Goal: Information Seeking & Learning: Learn about a topic

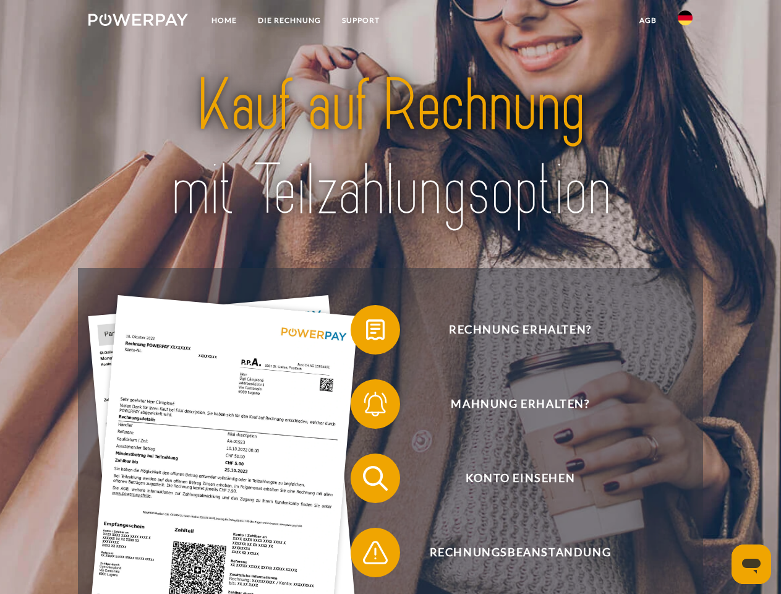
click at [138, 22] on img at bounding box center [138, 20] width 100 height 12
click at [685, 22] on img at bounding box center [685, 18] width 15 height 15
click at [648, 20] on link "agb" at bounding box center [648, 20] width 38 height 22
click at [366, 332] on span at bounding box center [357, 330] width 62 height 62
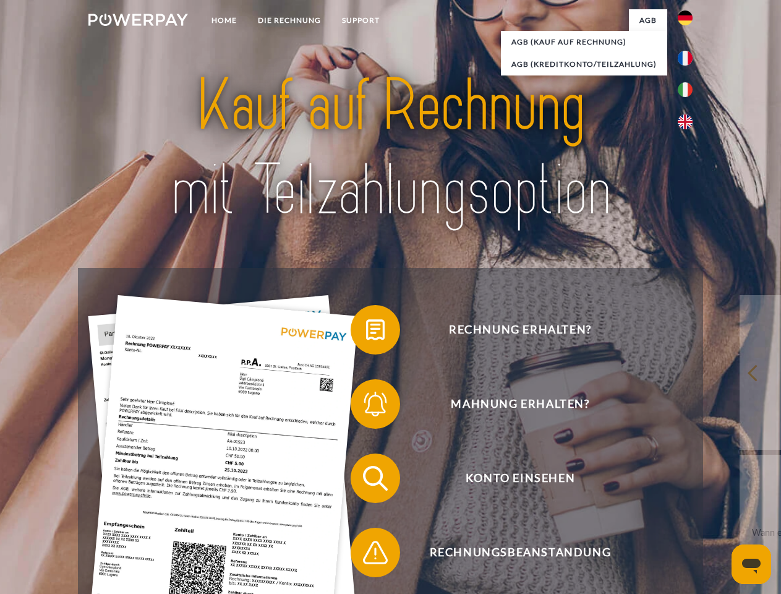
click at [366, 406] on span at bounding box center [357, 404] width 62 height 62
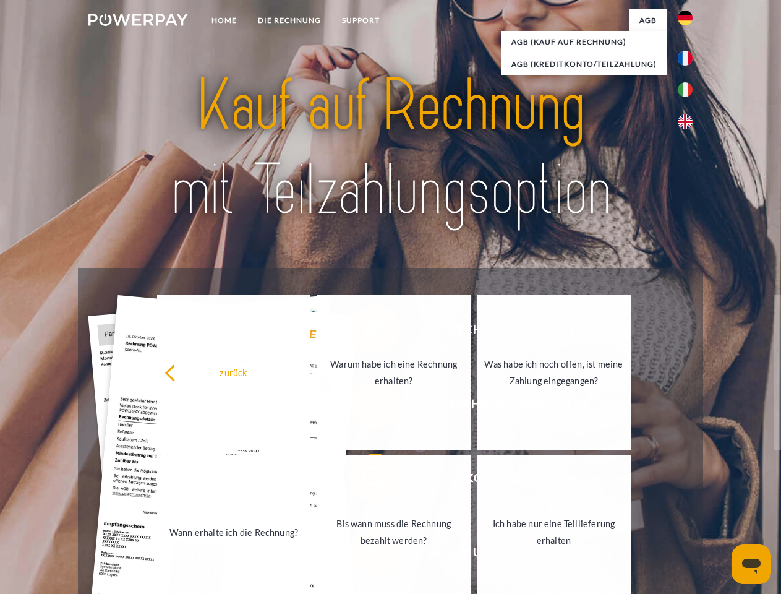
click at [366, 481] on link "Bis wann muss die Rechnung bezahlt werden?" at bounding box center [394, 532] width 154 height 155
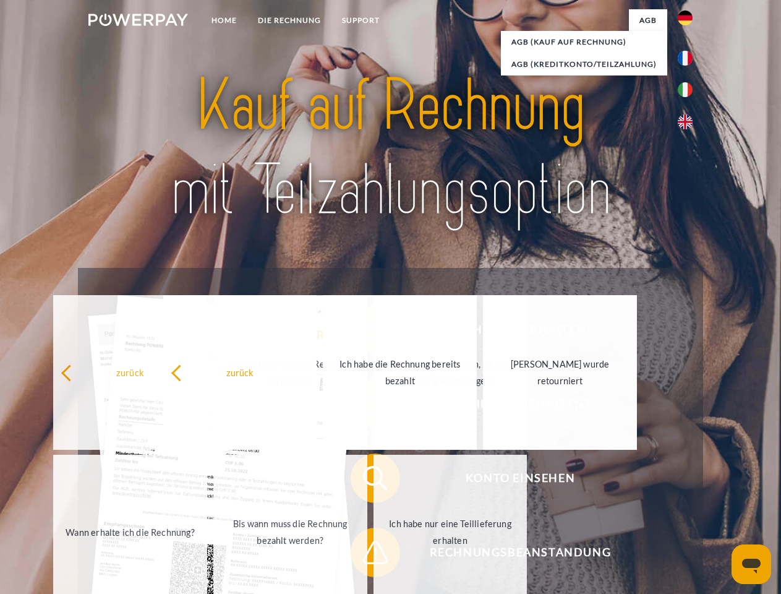
click at [366, 555] on span at bounding box center [357, 552] width 62 height 62
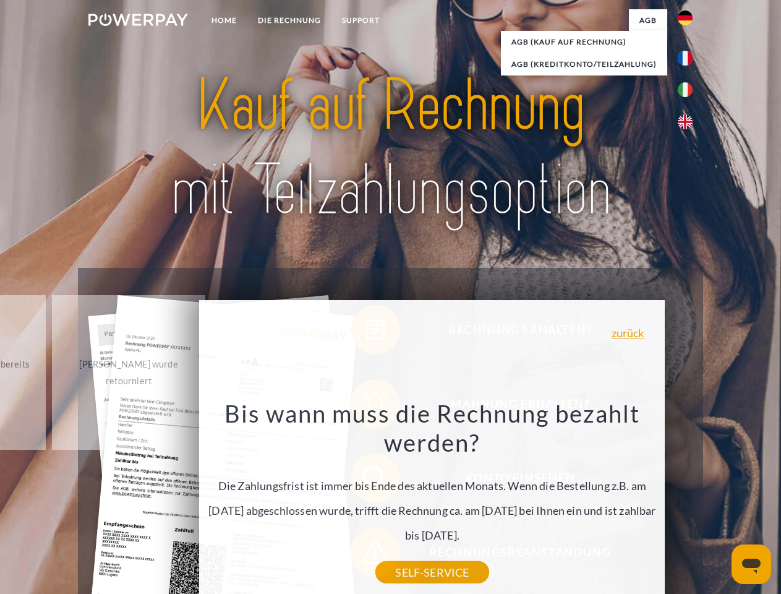
click at [752, 564] on icon "Messaging-Fenster öffnen" at bounding box center [751, 566] width 19 height 15
